Goal: Transaction & Acquisition: Purchase product/service

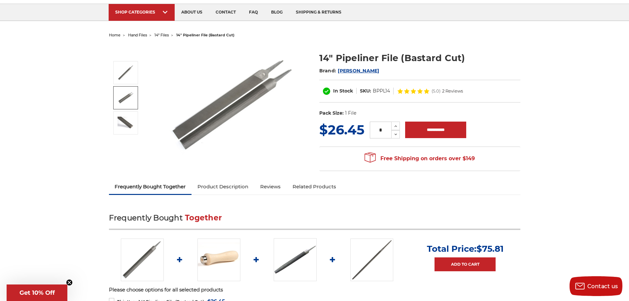
scroll to position [165, 0]
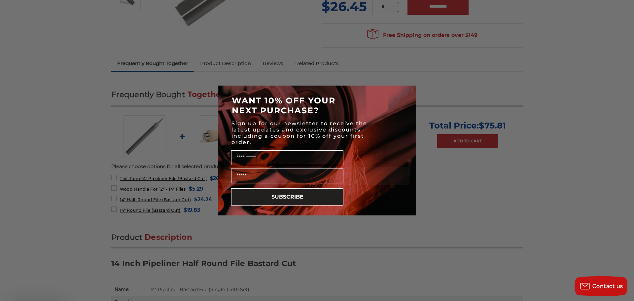
click at [376, 131] on div "Sign up for our newsletter to receive the latest updates and exclusive discount…" at bounding box center [317, 133] width 185 height 28
click at [409, 92] on circle "Close dialog" at bounding box center [411, 91] width 6 height 6
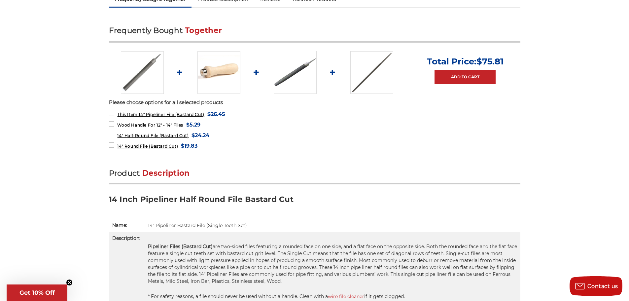
scroll to position [231, 0]
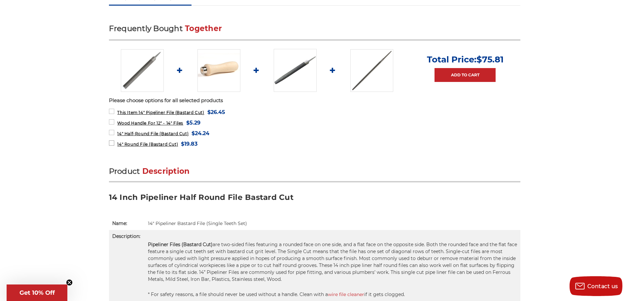
click at [153, 143] on span "14" Round File (Bastard Cut)" at bounding box center [147, 144] width 61 height 5
click at [117, 142] on label "14" Round File (Bastard Cut) MSRP: Was: Now: $19.83 (You save )" at bounding box center [153, 143] width 89 height 9
click at [111, 110] on label "This Item: 14" Pipeliner File (Bastard Cut) MSRP: Was: Now: $26.45 (You save )" at bounding box center [167, 112] width 116 height 9
click at [112, 121] on label "Wood Handle For 12" - 14" Files MSRP: Was: Now: $5.29 (You save )" at bounding box center [155, 122] width 92 height 9
click at [112, 129] on label "14" Half-Round File (Bastard Cut) MSRP: Was: Now: $24.24 (You save )" at bounding box center [159, 133] width 101 height 9
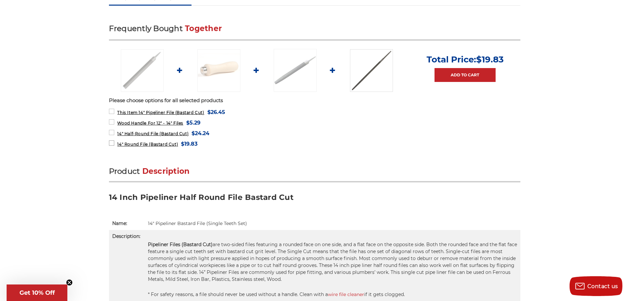
click at [155, 145] on span "14" Round File (Bastard Cut)" at bounding box center [147, 144] width 61 height 5
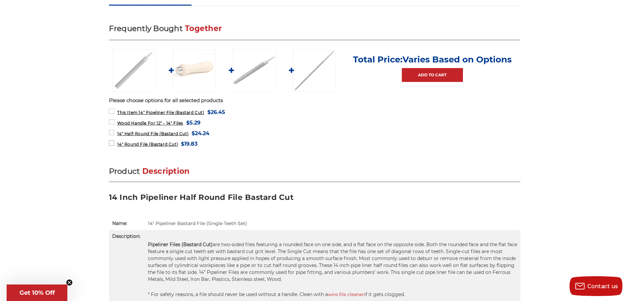
click at [137, 142] on span "14" Round File (Bastard Cut)" at bounding box center [147, 144] width 61 height 5
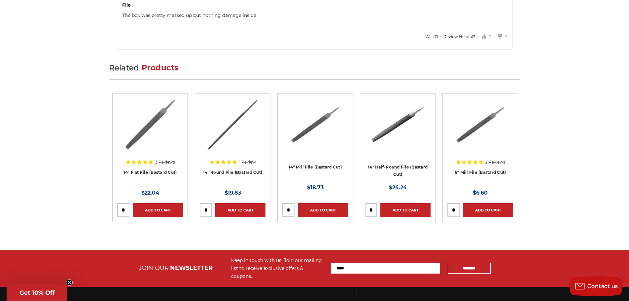
scroll to position [958, 0]
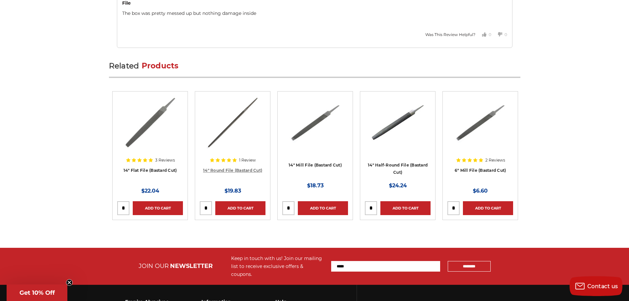
click at [238, 170] on link "14" Round File (Bastard Cut)" at bounding box center [232, 170] width 59 height 5
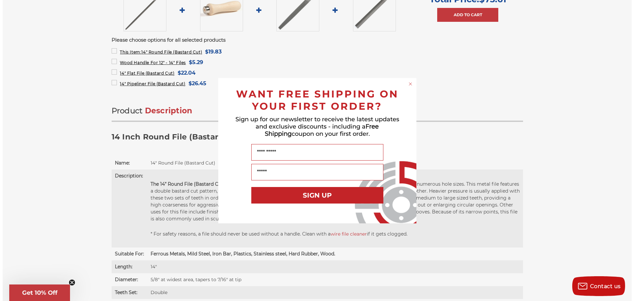
scroll to position [396, 0]
